Goal: Navigation & Orientation: Find specific page/section

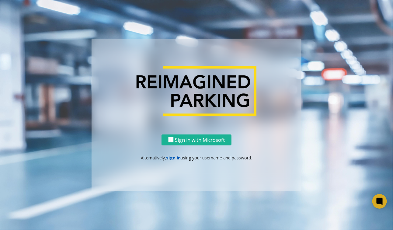
click at [174, 158] on link "sign in" at bounding box center [173, 158] width 15 height 6
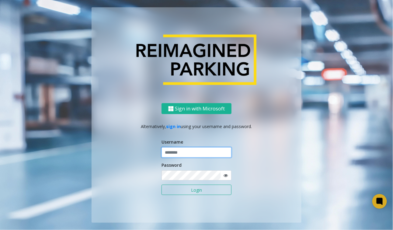
click at [175, 154] on input "text" at bounding box center [196, 152] width 70 height 10
type input "******"
click at [161, 185] on button "Login" at bounding box center [196, 190] width 70 height 10
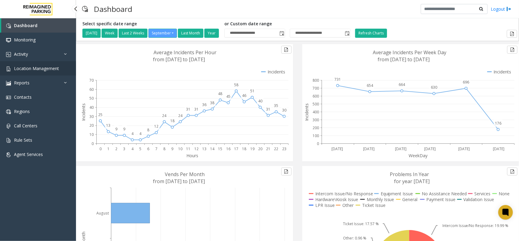
click at [60, 69] on link "Location Management" at bounding box center [38, 68] width 76 height 14
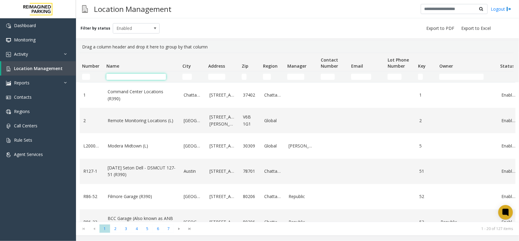
click at [139, 75] on input "Name Filter" at bounding box center [136, 77] width 60 height 6
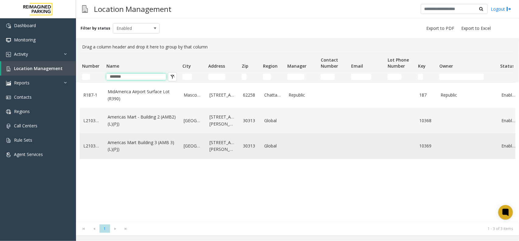
type input "*******"
click at [151, 139] on link "Americas Mart Building 3 (AMB 3) (L)(PJ)" at bounding box center [142, 146] width 69 height 14
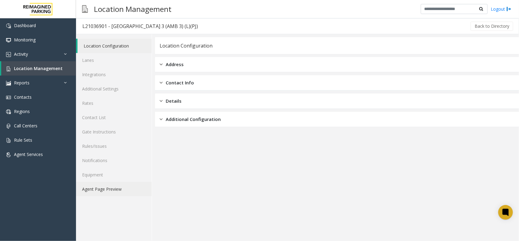
click at [112, 186] on link "Agent Page Preview" at bounding box center [114, 189] width 76 height 14
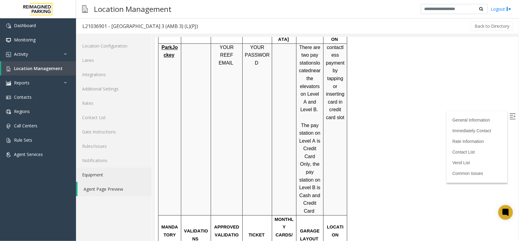
scroll to position [570, 0]
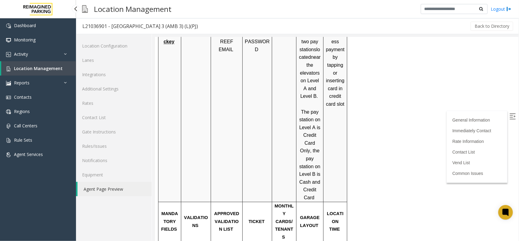
click at [57, 71] on link "Location Management" at bounding box center [38, 68] width 75 height 14
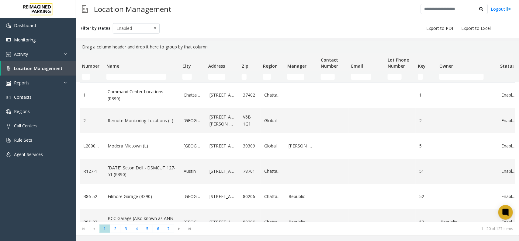
click at [123, 80] on td "Name Filter" at bounding box center [142, 76] width 76 height 11
click at [123, 78] on input "Name Filter" at bounding box center [136, 77] width 60 height 6
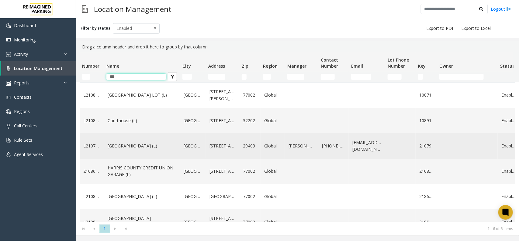
type input "***"
click at [138, 149] on link "Courier Square (L)" at bounding box center [142, 145] width 69 height 7
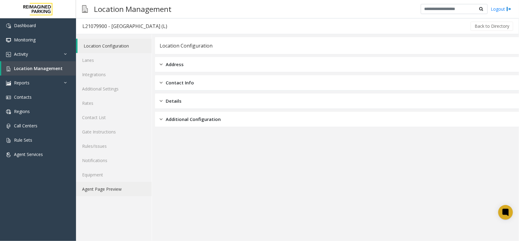
click at [130, 186] on link "Agent Page Preview" at bounding box center [114, 189] width 76 height 14
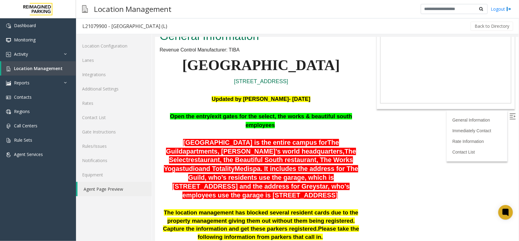
scroll to position [38, 0]
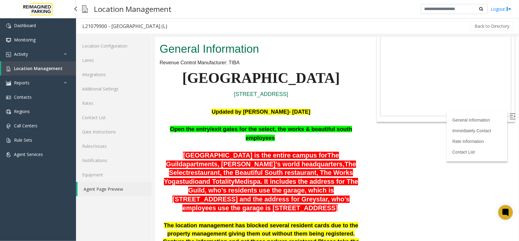
click at [67, 70] on link "Location Management" at bounding box center [38, 68] width 75 height 14
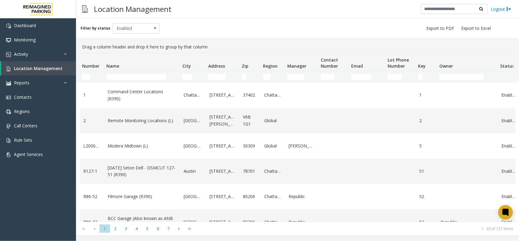
click at [117, 72] on td "Name Filter" at bounding box center [142, 76] width 76 height 11
click at [116, 76] on input "Name Filter" at bounding box center [136, 77] width 60 height 6
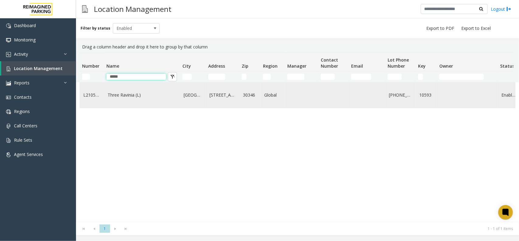
type input "*****"
click at [131, 94] on link "Three Ravinia (L)" at bounding box center [142, 95] width 69 height 7
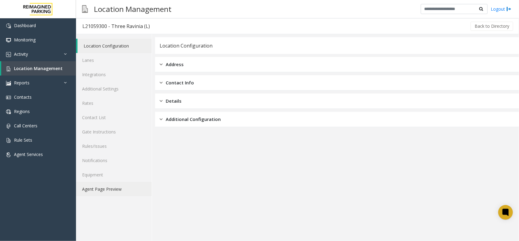
click at [134, 185] on link "Agent Page Preview" at bounding box center [114, 189] width 76 height 14
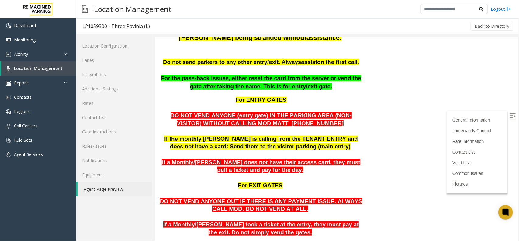
scroll to position [190, 0]
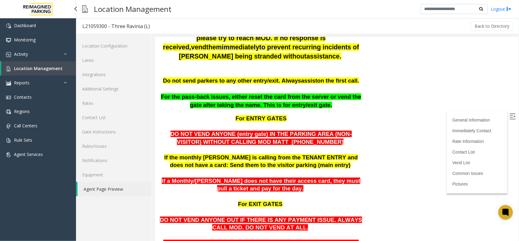
click at [69, 71] on link "Location Management" at bounding box center [38, 68] width 75 height 14
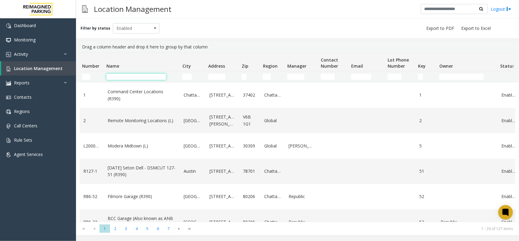
click at [127, 75] on input "Name Filter" at bounding box center [136, 77] width 60 height 6
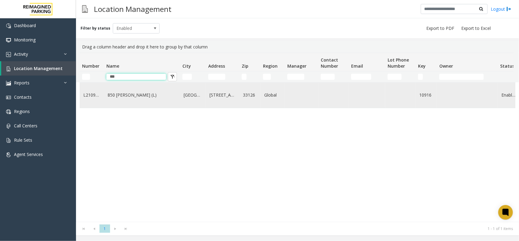
type input "***"
click at [128, 99] on td "850 LeJeune (L)" at bounding box center [142, 94] width 76 height 25
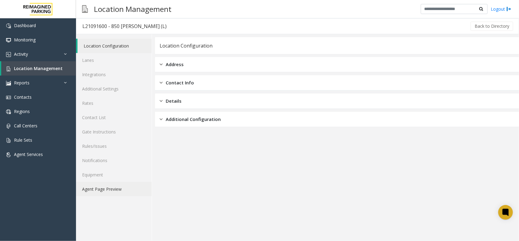
click at [123, 189] on link "Agent Page Preview" at bounding box center [114, 189] width 76 height 14
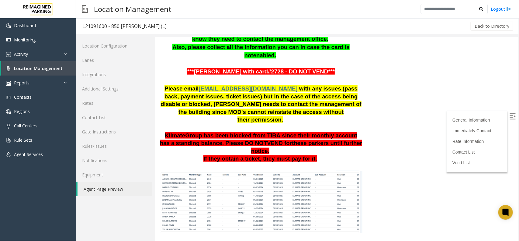
scroll to position [342, 0]
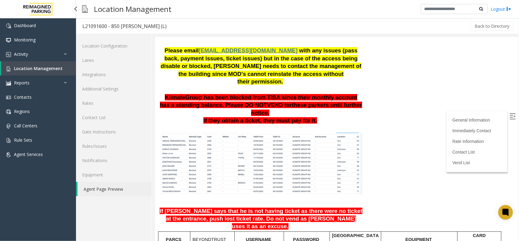
click at [60, 65] on link "Location Management" at bounding box center [38, 68] width 75 height 14
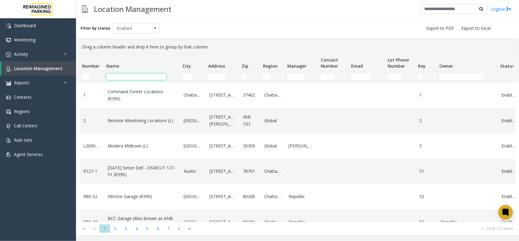
click at [136, 75] on input "Name Filter" at bounding box center [136, 77] width 60 height 6
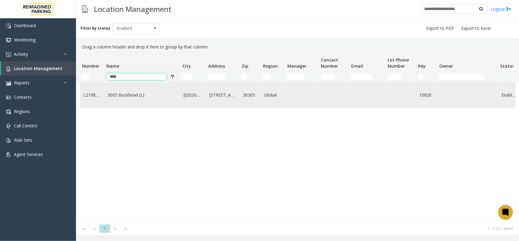
type input "****"
click at [138, 98] on link "3005 Buckhead (L)" at bounding box center [142, 95] width 69 height 7
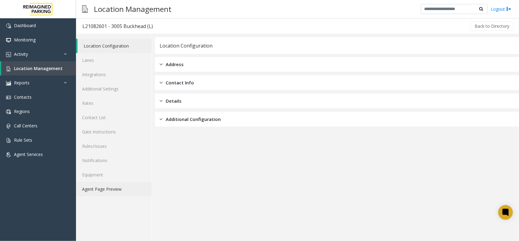
click at [127, 189] on link "Agent Page Preview" at bounding box center [114, 189] width 76 height 14
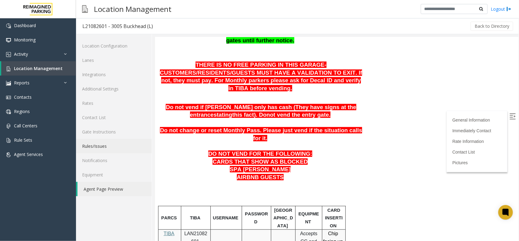
scroll to position [152, 0]
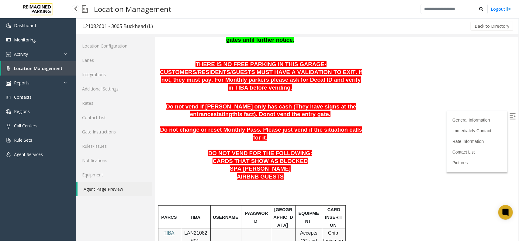
click at [64, 63] on link "Location Management" at bounding box center [38, 68] width 75 height 14
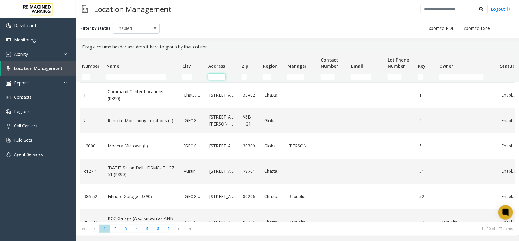
click at [212, 78] on input "Address Filter" at bounding box center [216, 77] width 17 height 6
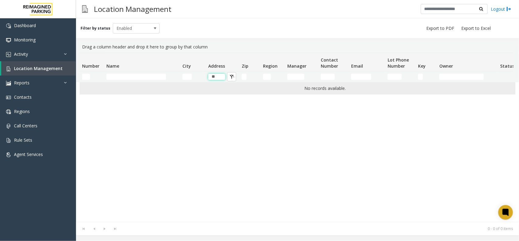
type input "*"
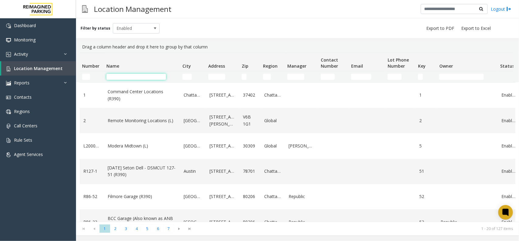
click at [145, 76] on input "Name Filter" at bounding box center [136, 77] width 60 height 6
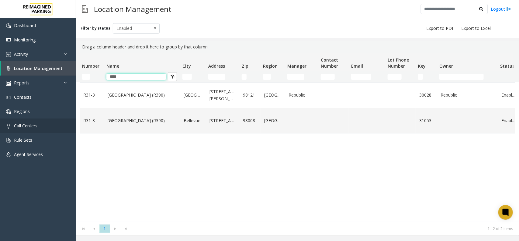
type input "****"
click at [171, 72] on button "Name Filter" at bounding box center [172, 76] width 9 height 9
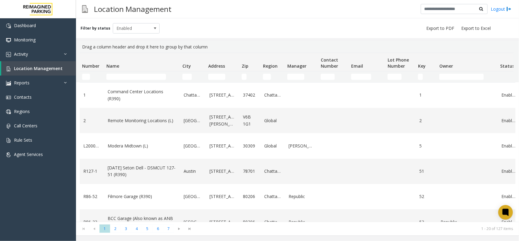
click at [137, 71] on td "Name Filter" at bounding box center [142, 76] width 76 height 11
click at [132, 76] on input "Name Filter" at bounding box center [136, 77] width 60 height 6
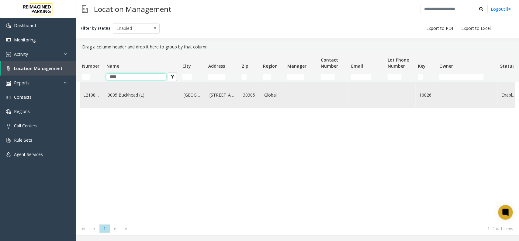
type input "****"
click at [130, 98] on link "3005 Buckhead (L)" at bounding box center [142, 95] width 69 height 7
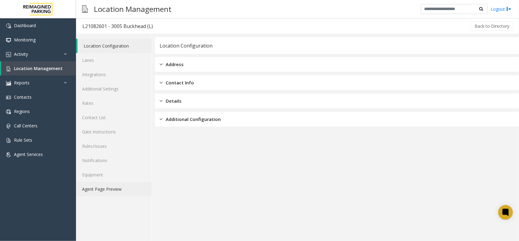
click at [128, 189] on link "Agent Page Preview" at bounding box center [114, 189] width 76 height 14
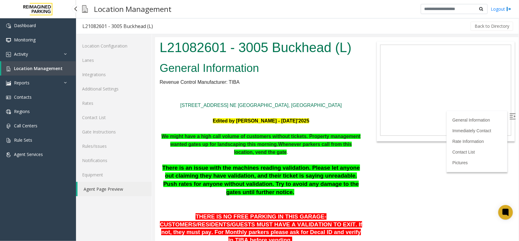
click at [63, 71] on link "Location Management" at bounding box center [38, 68] width 75 height 14
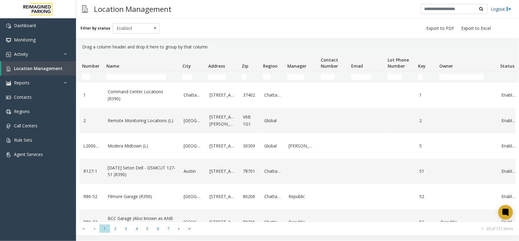
click at [494, 9] on link "Logout" at bounding box center [501, 9] width 21 height 6
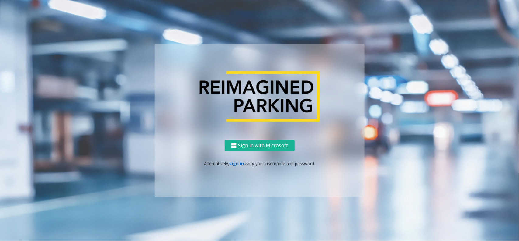
click at [230, 161] on link "sign in" at bounding box center [236, 163] width 15 height 6
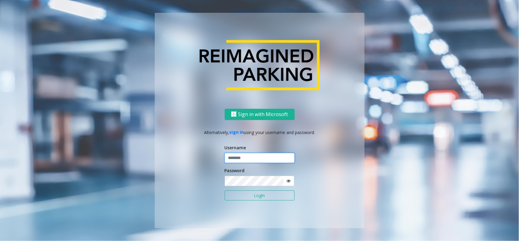
click at [238, 158] on input "text" at bounding box center [260, 158] width 70 height 10
type input "*"
type input "******"
click at [225, 190] on button "Login" at bounding box center [260, 195] width 70 height 10
